Goal: Browse casually: Explore the website without a specific task or goal

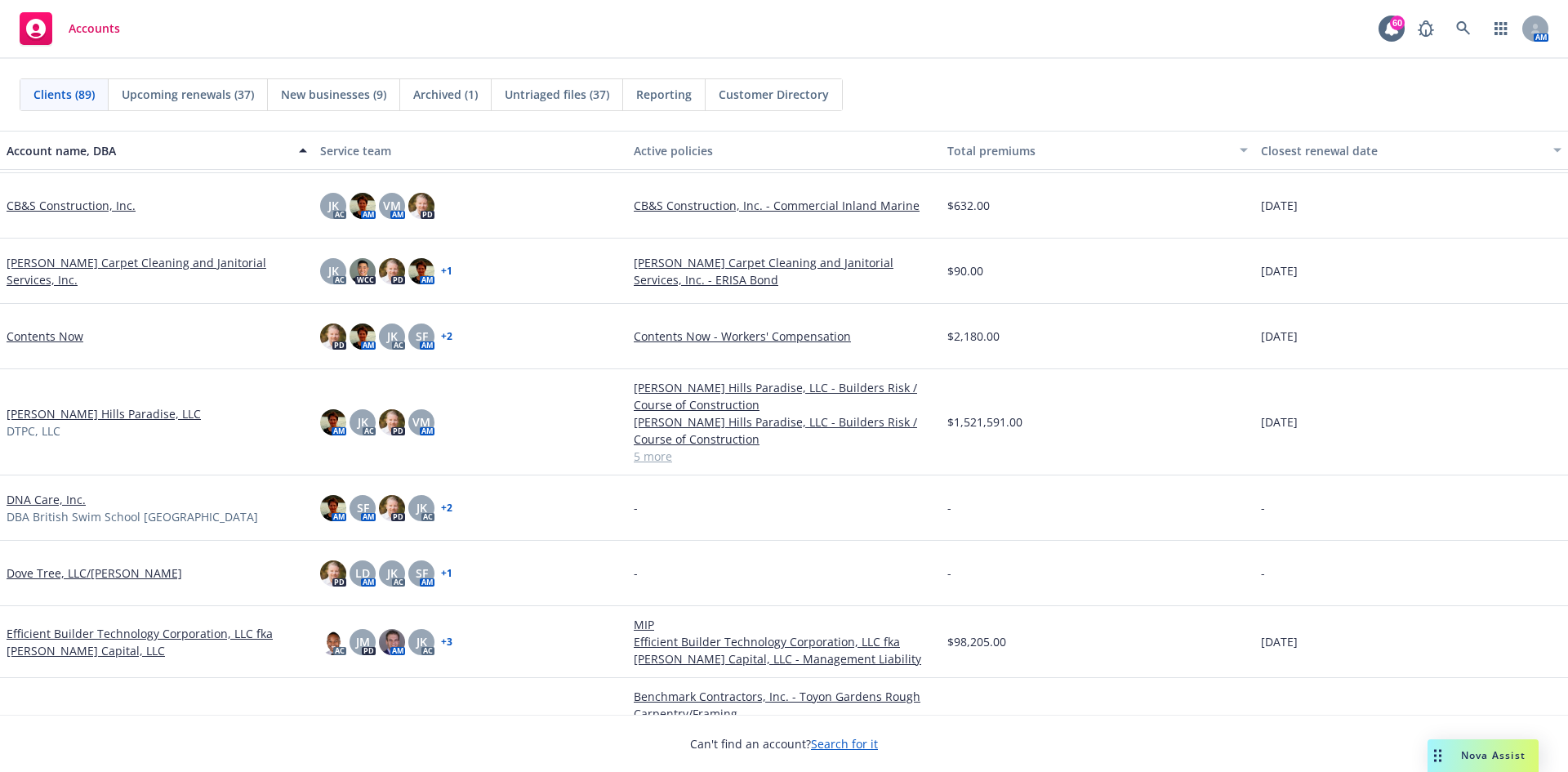
scroll to position [1633, 0]
